Goal: Task Accomplishment & Management: Use online tool/utility

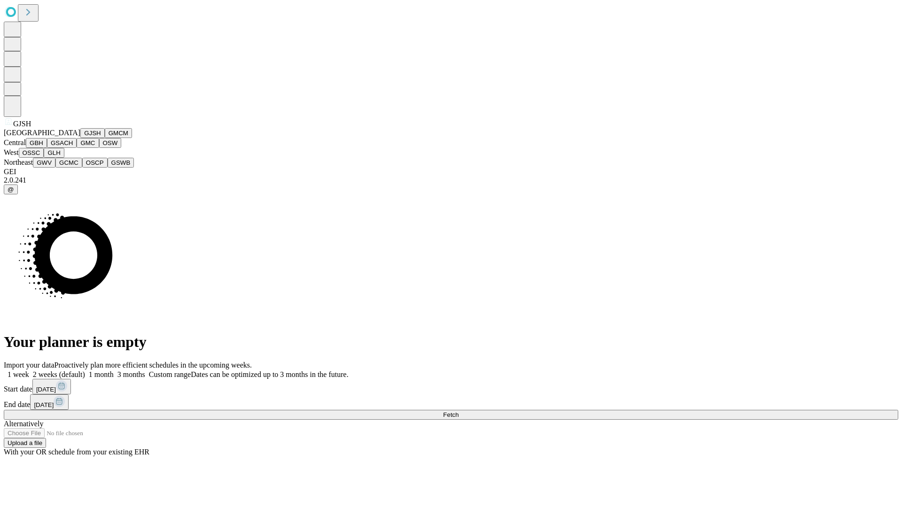
click at [80, 138] on button "GJSH" at bounding box center [92, 133] width 24 height 10
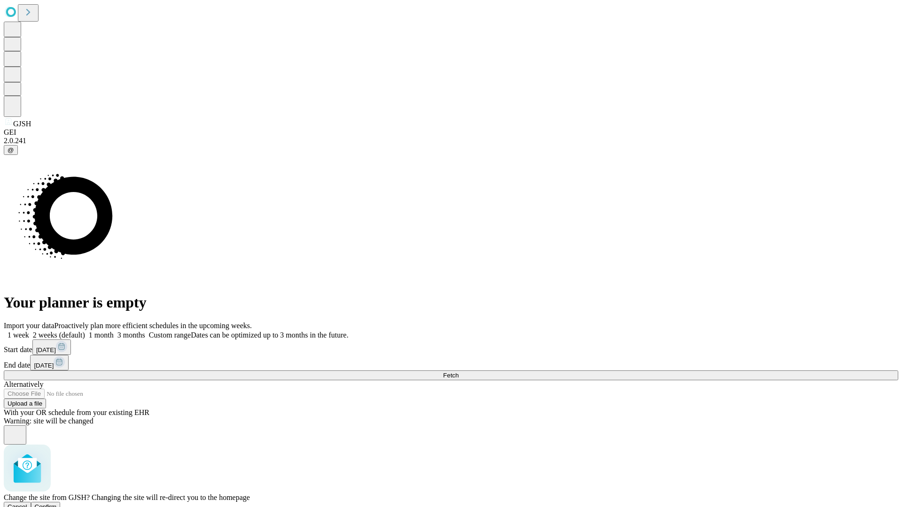
click at [57, 503] on span "Confirm" at bounding box center [46, 506] width 22 height 7
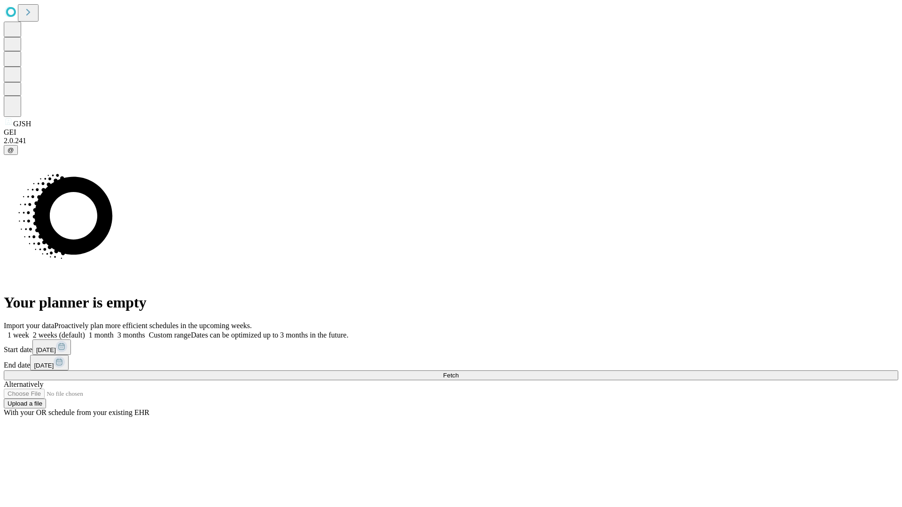
click at [29, 331] on label "1 week" at bounding box center [16, 335] width 25 height 8
click at [458, 372] on span "Fetch" at bounding box center [450, 375] width 15 height 7
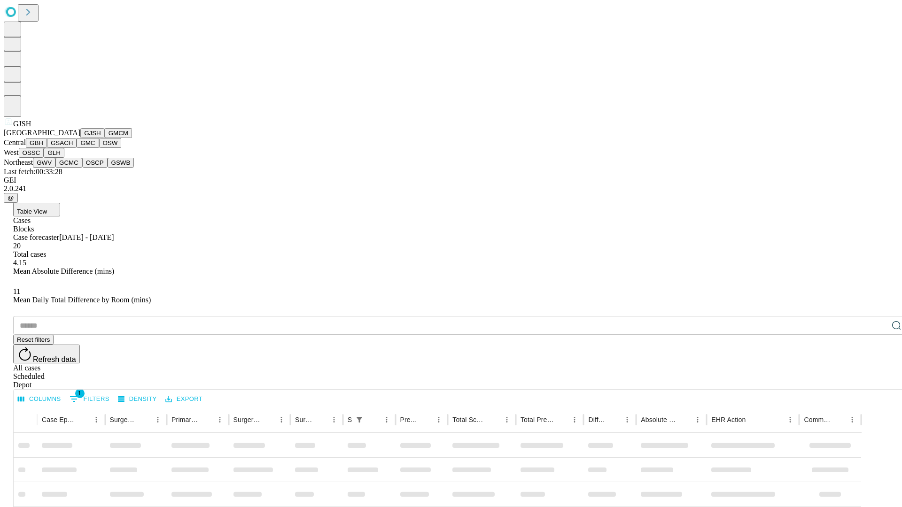
click at [105, 138] on button "GMCM" at bounding box center [118, 133] width 27 height 10
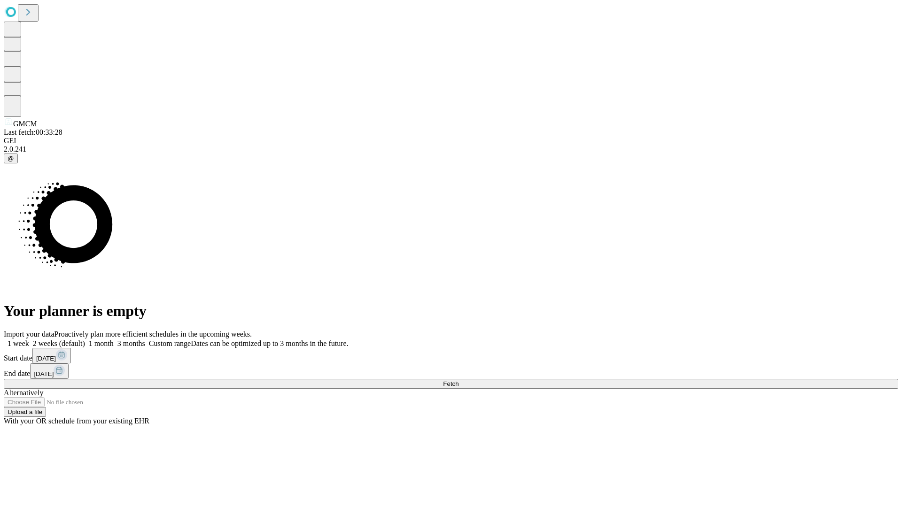
click at [29, 340] on label "1 week" at bounding box center [16, 344] width 25 height 8
click at [458, 380] on span "Fetch" at bounding box center [450, 383] width 15 height 7
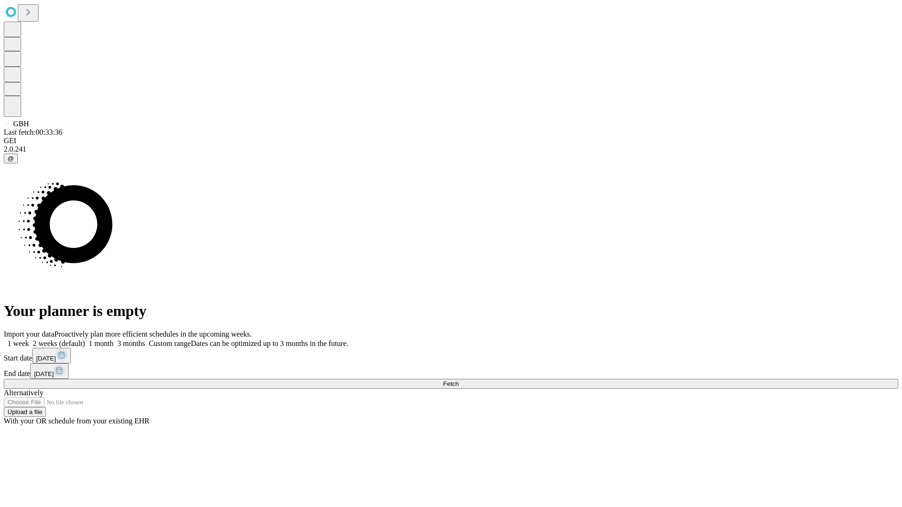
click at [29, 340] on label "1 week" at bounding box center [16, 344] width 25 height 8
click at [458, 380] on span "Fetch" at bounding box center [450, 383] width 15 height 7
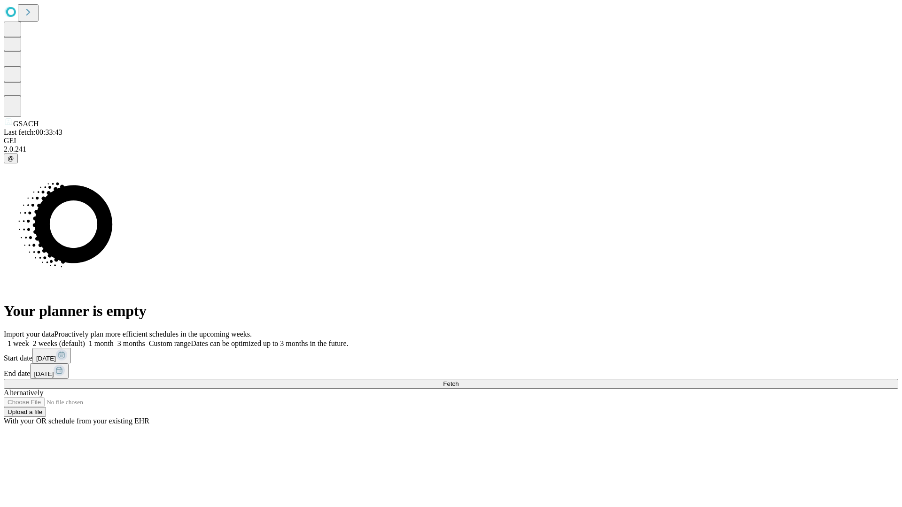
click at [29, 340] on label "1 week" at bounding box center [16, 344] width 25 height 8
click at [458, 380] on span "Fetch" at bounding box center [450, 383] width 15 height 7
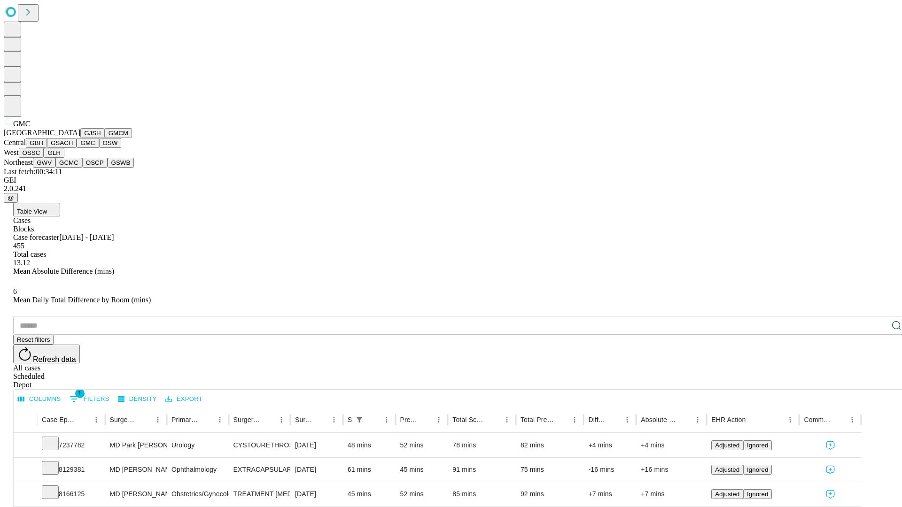
click at [99, 148] on button "OSW" at bounding box center [110, 143] width 23 height 10
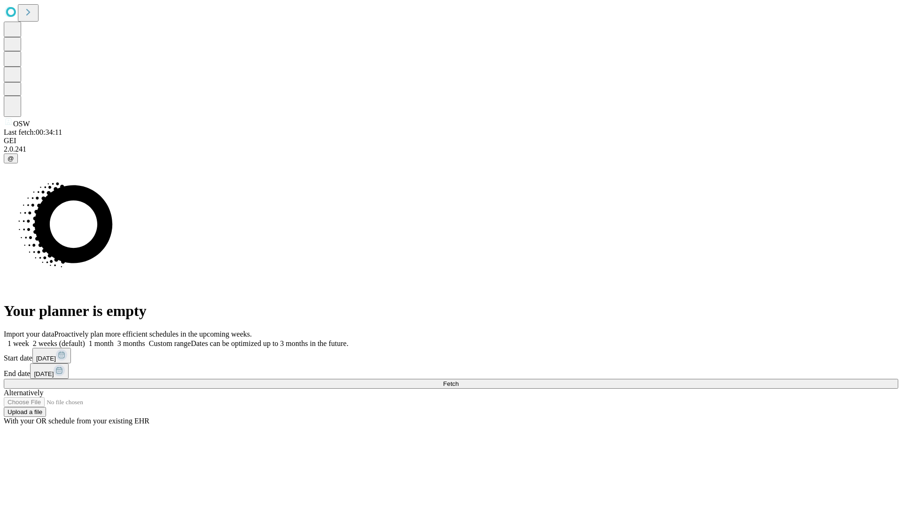
click at [29, 340] on label "1 week" at bounding box center [16, 344] width 25 height 8
click at [458, 380] on span "Fetch" at bounding box center [450, 383] width 15 height 7
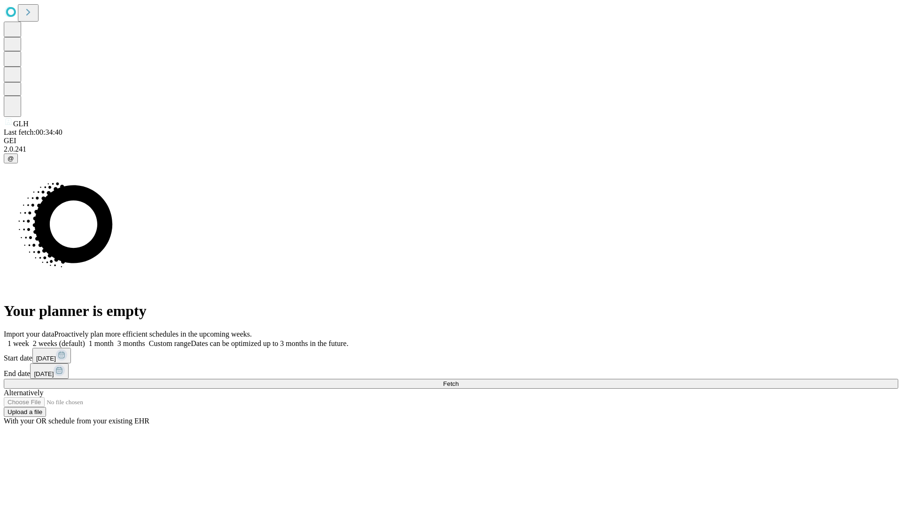
click at [29, 340] on label "1 week" at bounding box center [16, 344] width 25 height 8
click at [458, 380] on span "Fetch" at bounding box center [450, 383] width 15 height 7
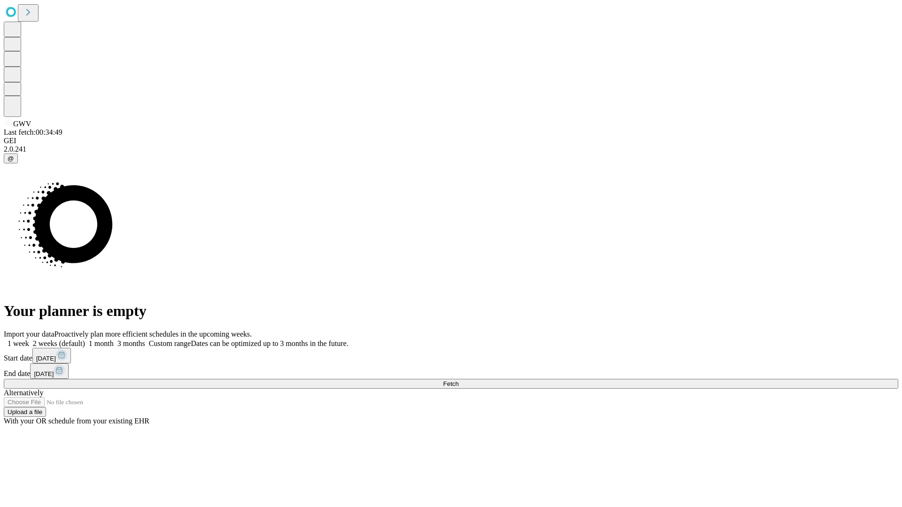
click at [29, 340] on label "1 week" at bounding box center [16, 344] width 25 height 8
click at [458, 380] on span "Fetch" at bounding box center [450, 383] width 15 height 7
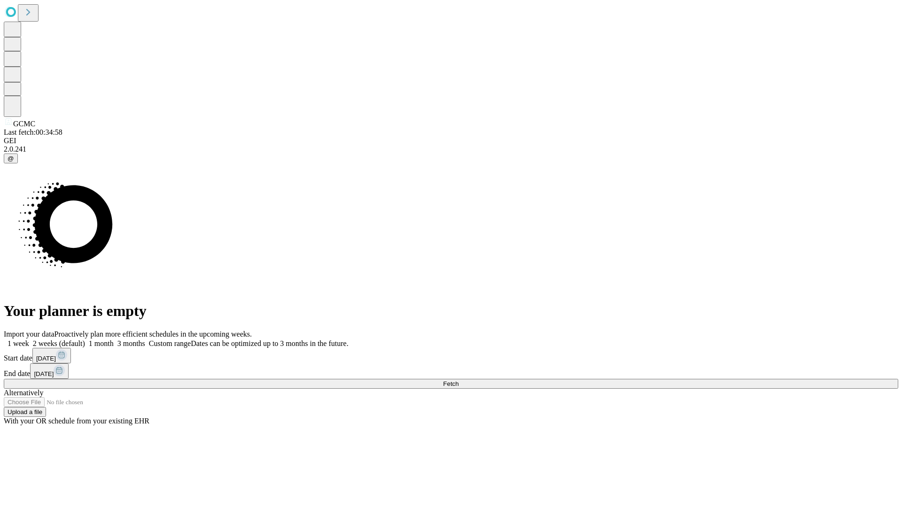
click at [29, 340] on label "1 week" at bounding box center [16, 344] width 25 height 8
click at [458, 380] on span "Fetch" at bounding box center [450, 383] width 15 height 7
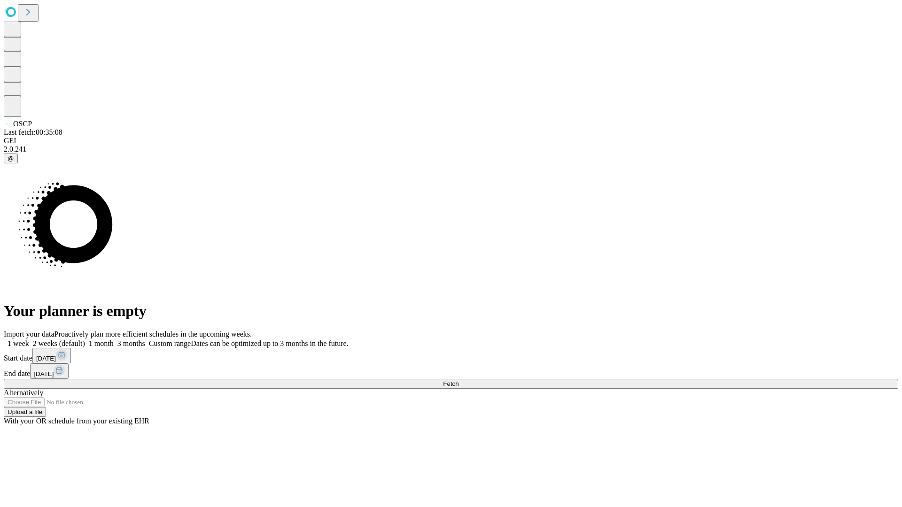
click at [29, 340] on label "1 week" at bounding box center [16, 344] width 25 height 8
click at [458, 380] on span "Fetch" at bounding box center [450, 383] width 15 height 7
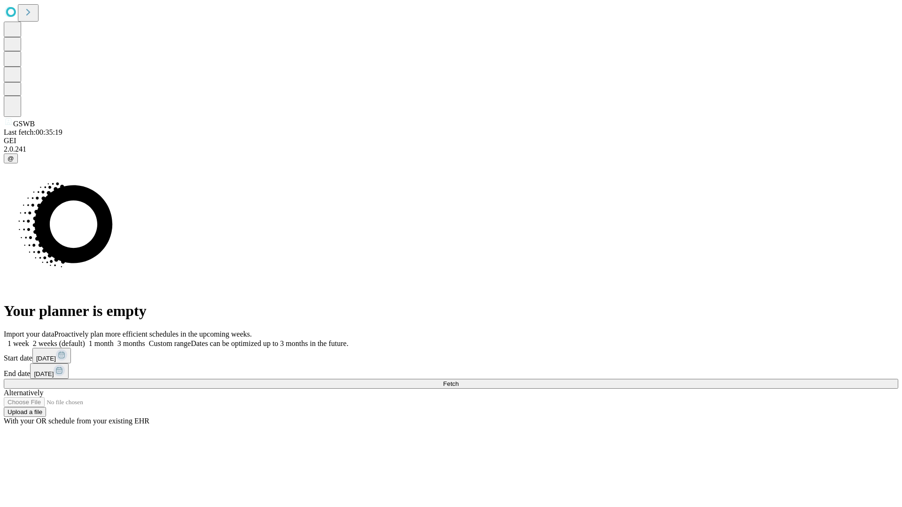
click at [29, 340] on label "1 week" at bounding box center [16, 344] width 25 height 8
click at [458, 380] on span "Fetch" at bounding box center [450, 383] width 15 height 7
